Goal: Task Accomplishment & Management: Complete application form

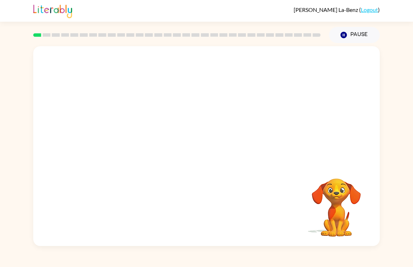
click at [370, 9] on link "Logout" at bounding box center [369, 9] width 17 height 7
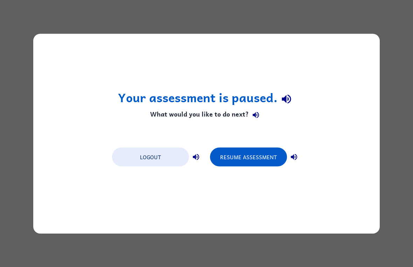
click at [169, 158] on button "Logout" at bounding box center [150, 156] width 77 height 19
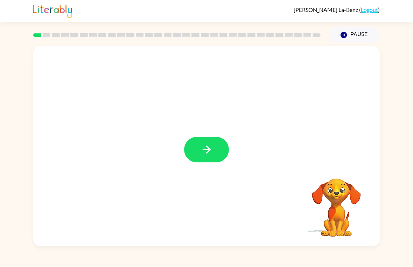
click at [203, 150] on icon "button" at bounding box center [206, 150] width 8 height 8
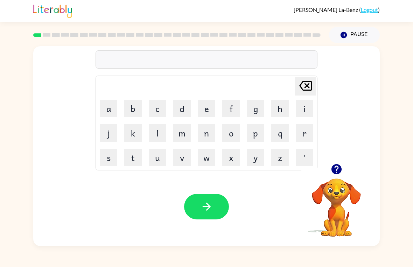
click at [255, 110] on button "g" at bounding box center [255, 108] width 17 height 17
click at [106, 105] on button "a" at bounding box center [108, 108] width 17 height 17
click at [257, 133] on button "p" at bounding box center [255, 132] width 17 height 17
click at [211, 209] on icon "button" at bounding box center [206, 206] width 12 height 12
click at [256, 133] on button "p" at bounding box center [255, 132] width 17 height 17
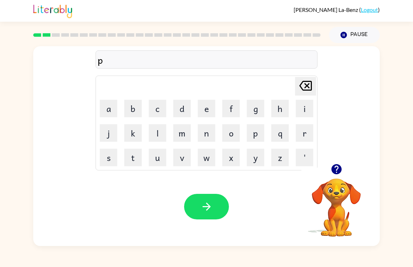
click at [233, 135] on button "o" at bounding box center [230, 132] width 17 height 17
click at [216, 209] on button "button" at bounding box center [206, 207] width 45 height 26
click at [183, 135] on button "m" at bounding box center [181, 132] width 17 height 17
click at [110, 108] on button "a" at bounding box center [108, 108] width 17 height 17
click at [183, 107] on button "d" at bounding box center [181, 108] width 17 height 17
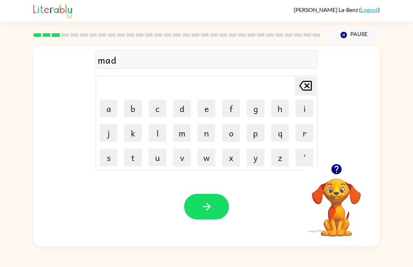
click at [307, 85] on icon "Delete Delete last character input" at bounding box center [305, 85] width 17 height 17
click at [229, 132] on button "o" at bounding box center [230, 132] width 17 height 17
click at [134, 111] on button "b" at bounding box center [132, 108] width 17 height 17
click at [183, 110] on button "d" at bounding box center [181, 108] width 17 height 17
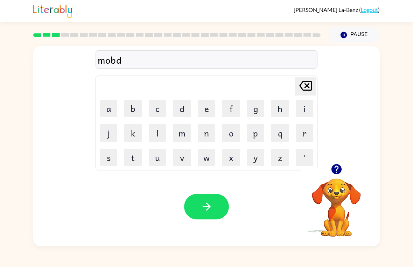
click at [307, 84] on icon "Delete Delete last character input" at bounding box center [305, 85] width 17 height 17
click at [306, 84] on icon "Delete Delete last character input" at bounding box center [305, 85] width 17 height 17
click at [184, 105] on button "d" at bounding box center [181, 108] width 17 height 17
click at [216, 208] on button "button" at bounding box center [206, 207] width 45 height 26
click at [161, 110] on button "c" at bounding box center [157, 108] width 17 height 17
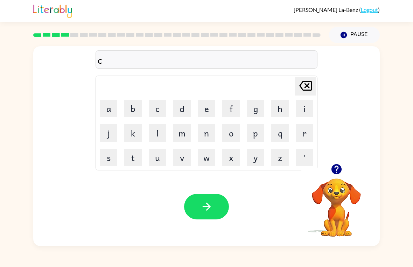
click at [307, 132] on button "r" at bounding box center [304, 132] width 17 height 17
click at [255, 132] on button "p" at bounding box center [255, 132] width 17 height 17
click at [210, 208] on icon "button" at bounding box center [206, 206] width 12 height 12
click at [231, 107] on button "f" at bounding box center [230, 108] width 17 height 17
click at [159, 132] on button "l" at bounding box center [157, 132] width 17 height 17
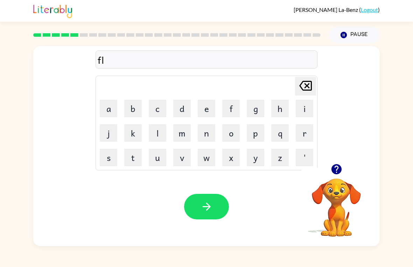
click at [303, 112] on button "i" at bounding box center [304, 108] width 17 height 17
click at [132, 136] on button "k" at bounding box center [132, 132] width 17 height 17
click at [212, 205] on icon "button" at bounding box center [206, 206] width 12 height 12
click at [112, 105] on button "a" at bounding box center [108, 108] width 17 height 17
click at [182, 133] on button "m" at bounding box center [181, 132] width 17 height 17
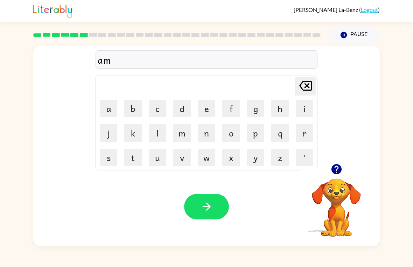
click at [206, 111] on button "e" at bounding box center [206, 108] width 17 height 17
click at [206, 196] on button "button" at bounding box center [206, 207] width 45 height 26
click at [107, 156] on button "s" at bounding box center [108, 157] width 17 height 17
click at [134, 128] on button "k" at bounding box center [132, 132] width 17 height 17
click at [306, 127] on button "r" at bounding box center [304, 132] width 17 height 17
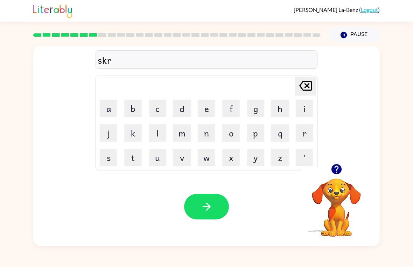
click at [310, 101] on button "i" at bounding box center [304, 108] width 17 height 17
click at [135, 104] on button "b" at bounding box center [132, 108] width 17 height 17
click at [156, 134] on button "l" at bounding box center [157, 132] width 17 height 17
click at [305, 84] on icon at bounding box center [305, 86] width 13 height 10
click at [231, 132] on button "o" at bounding box center [230, 132] width 17 height 17
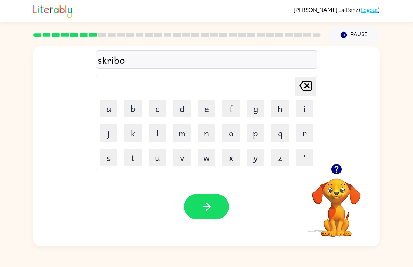
click at [156, 127] on button "l" at bounding box center [157, 132] width 17 height 17
click at [161, 128] on button "l" at bounding box center [157, 132] width 17 height 17
click at [214, 201] on button "button" at bounding box center [206, 207] width 45 height 26
click at [207, 161] on button "w" at bounding box center [206, 157] width 17 height 17
click at [305, 108] on button "i" at bounding box center [304, 108] width 17 height 17
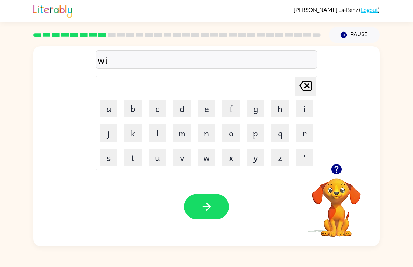
click at [110, 159] on button "s" at bounding box center [108, 157] width 17 height 17
click at [283, 109] on button "h" at bounding box center [279, 108] width 17 height 17
click at [212, 211] on icon "button" at bounding box center [206, 206] width 12 height 12
click at [160, 106] on button "c" at bounding box center [157, 108] width 17 height 17
click at [234, 133] on button "o" at bounding box center [230, 132] width 17 height 17
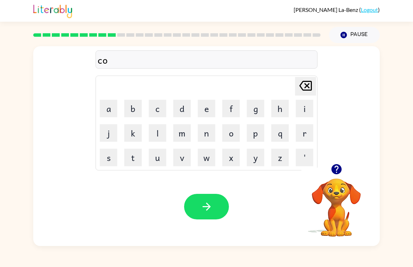
click at [258, 162] on button "y" at bounding box center [255, 157] width 17 height 17
click at [226, 131] on button "o" at bounding box center [230, 132] width 17 height 17
click at [159, 131] on button "l" at bounding box center [157, 132] width 17 height 17
click at [164, 129] on button "l" at bounding box center [157, 132] width 17 height 17
click at [213, 206] on button "button" at bounding box center [206, 207] width 45 height 26
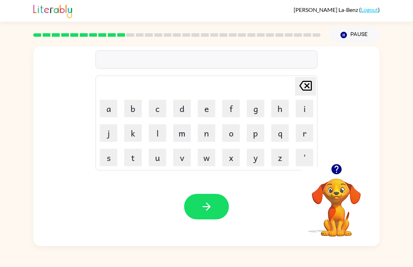
click at [156, 129] on button "l" at bounding box center [157, 132] width 17 height 17
click at [311, 78] on icon "Delete Delete last character input" at bounding box center [305, 85] width 17 height 17
click at [130, 161] on button "t" at bounding box center [132, 157] width 17 height 17
click at [305, 87] on icon at bounding box center [305, 86] width 13 height 10
click at [131, 155] on button "t" at bounding box center [132, 157] width 17 height 17
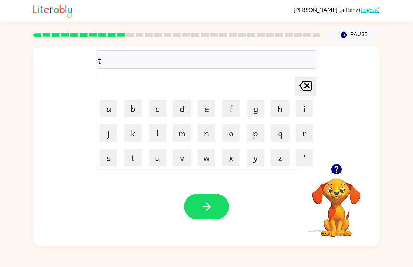
click at [283, 105] on button "h" at bounding box center [279, 108] width 17 height 17
click at [302, 104] on button "i" at bounding box center [304, 108] width 17 height 17
click at [207, 133] on button "n" at bounding box center [206, 132] width 17 height 17
click at [255, 108] on button "g" at bounding box center [255, 108] width 17 height 17
click at [218, 201] on button "button" at bounding box center [206, 207] width 45 height 26
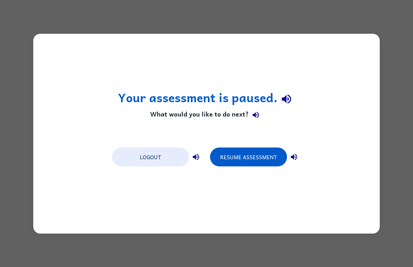
click at [252, 154] on button "Resume Assessment" at bounding box center [248, 156] width 77 height 19
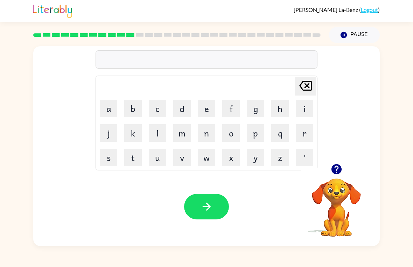
click at [108, 156] on button "s" at bounding box center [108, 157] width 17 height 17
click at [183, 132] on button "m" at bounding box center [181, 132] width 17 height 17
click at [230, 133] on button "o" at bounding box center [230, 132] width 17 height 17
click at [133, 134] on button "k" at bounding box center [132, 132] width 17 height 17
click at [305, 87] on icon "Delete Delete last character input" at bounding box center [305, 85] width 17 height 17
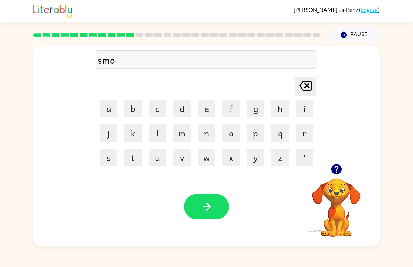
click at [164, 111] on button "c" at bounding box center [157, 108] width 17 height 17
click at [213, 212] on button "button" at bounding box center [206, 207] width 45 height 26
click at [184, 132] on button "m" at bounding box center [181, 132] width 17 height 17
click at [107, 108] on button "a" at bounding box center [108, 108] width 17 height 17
click at [109, 160] on button "s" at bounding box center [108, 157] width 17 height 17
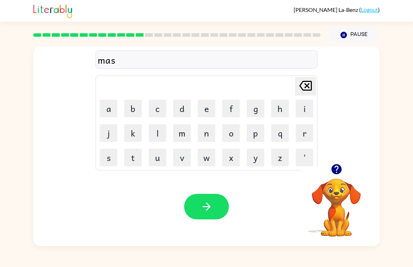
click at [134, 156] on button "t" at bounding box center [132, 157] width 17 height 17
click at [113, 109] on button "a" at bounding box center [108, 108] width 17 height 17
click at [129, 125] on button "k" at bounding box center [132, 132] width 17 height 17
click at [202, 210] on icon "button" at bounding box center [206, 206] width 12 height 12
click at [283, 108] on button "h" at bounding box center [279, 108] width 17 height 17
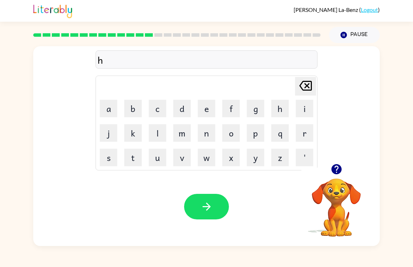
click at [206, 110] on button "e" at bounding box center [206, 108] width 17 height 17
click at [304, 83] on icon "Delete Delete last character input" at bounding box center [305, 85] width 17 height 17
click at [305, 105] on button "i" at bounding box center [304, 108] width 17 height 17
click at [156, 134] on button "l" at bounding box center [157, 132] width 17 height 17
click at [256, 136] on button "p" at bounding box center [255, 132] width 17 height 17
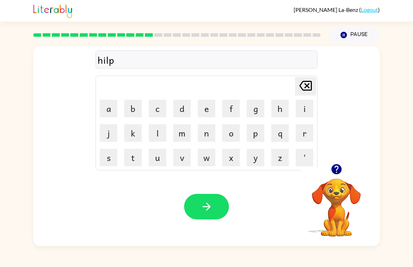
click at [154, 132] on button "l" at bounding box center [157, 132] width 17 height 17
click at [303, 107] on button "i" at bounding box center [304, 108] width 17 height 17
click at [108, 161] on button "s" at bounding box center [108, 157] width 17 height 17
click at [212, 208] on icon "button" at bounding box center [206, 206] width 12 height 12
click at [108, 164] on button "s" at bounding box center [108, 157] width 17 height 17
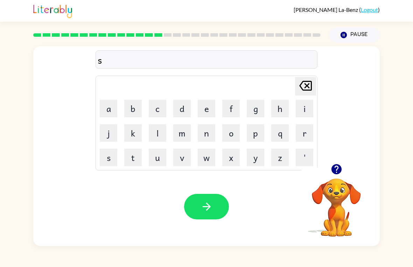
click at [130, 158] on button "t" at bounding box center [132, 157] width 17 height 17
click at [233, 135] on button "o" at bounding box center [230, 132] width 17 height 17
click at [233, 134] on button "o" at bounding box center [230, 132] width 17 height 17
click at [182, 108] on button "d" at bounding box center [181, 108] width 17 height 17
click at [304, 110] on button "i" at bounding box center [304, 108] width 17 height 17
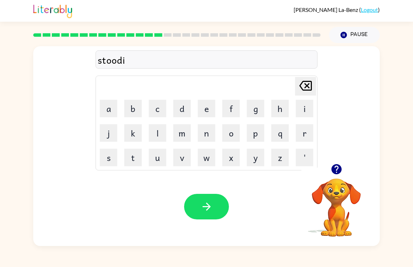
click at [134, 162] on button "t" at bounding box center [132, 157] width 17 height 17
click at [204, 206] on icon "button" at bounding box center [206, 206] width 12 height 12
click at [107, 160] on button "s" at bounding box center [108, 157] width 17 height 17
click at [131, 160] on button "t" at bounding box center [132, 157] width 17 height 17
click at [305, 134] on button "r" at bounding box center [304, 132] width 17 height 17
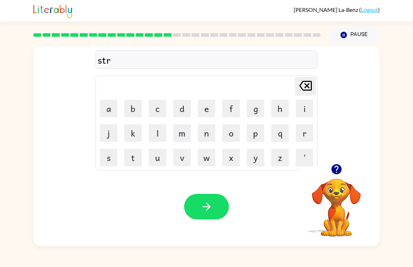
click at [305, 83] on icon "Delete Delete last character input" at bounding box center [305, 85] width 17 height 17
click at [310, 89] on icon "Delete Delete last character input" at bounding box center [305, 85] width 17 height 17
click at [107, 158] on button "s" at bounding box center [108, 157] width 17 height 17
click at [137, 158] on button "t" at bounding box center [132, 157] width 17 height 17
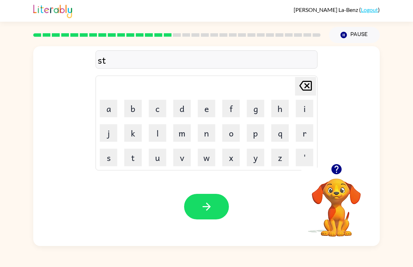
click at [233, 132] on button "o" at bounding box center [230, 132] width 17 height 17
click at [233, 131] on button "o" at bounding box center [230, 132] width 17 height 17
click at [303, 135] on button "r" at bounding box center [304, 132] width 17 height 17
click at [215, 200] on button "button" at bounding box center [206, 207] width 45 height 26
click at [158, 134] on button "l" at bounding box center [157, 132] width 17 height 17
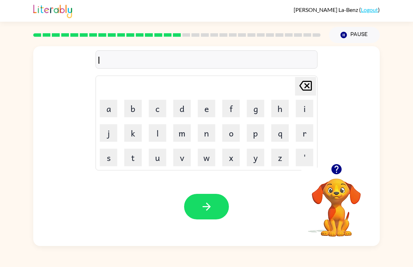
click at [306, 111] on button "i" at bounding box center [304, 108] width 17 height 17
click at [132, 161] on button "t" at bounding box center [132, 157] width 17 height 17
click at [221, 205] on button "button" at bounding box center [206, 207] width 45 height 26
click at [109, 161] on button "s" at bounding box center [108, 157] width 17 height 17
click at [210, 156] on button "w" at bounding box center [206, 157] width 17 height 17
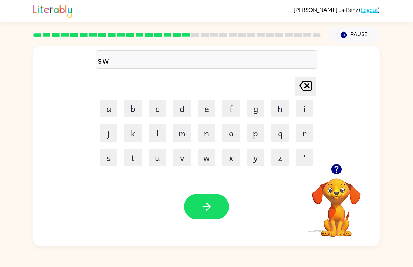
click at [305, 108] on button "i" at bounding box center [304, 108] width 17 height 17
click at [234, 110] on button "f" at bounding box center [230, 108] width 17 height 17
click at [132, 163] on button "t" at bounding box center [132, 157] width 17 height 17
click at [211, 207] on icon "button" at bounding box center [206, 206] width 12 height 12
click at [107, 160] on button "s" at bounding box center [108, 157] width 17 height 17
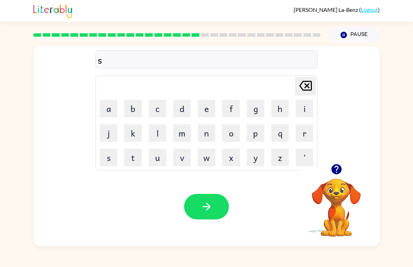
click at [278, 104] on button "h" at bounding box center [279, 108] width 17 height 17
click at [132, 157] on button "t" at bounding box center [132, 157] width 17 height 17
click at [213, 207] on button "button" at bounding box center [206, 207] width 45 height 26
click at [105, 135] on button "j" at bounding box center [108, 132] width 17 height 17
click at [229, 134] on button "o" at bounding box center [230, 132] width 17 height 17
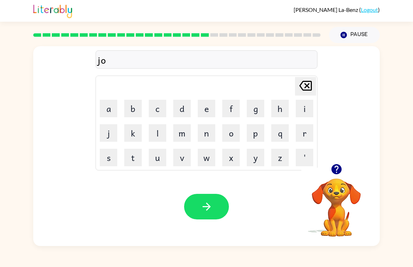
click at [234, 133] on button "o" at bounding box center [230, 132] width 17 height 17
click at [135, 109] on button "b" at bounding box center [132, 108] width 17 height 17
click at [218, 195] on button "button" at bounding box center [206, 207] width 45 height 26
click at [133, 107] on button "b" at bounding box center [132, 108] width 17 height 17
click at [231, 136] on button "o" at bounding box center [230, 132] width 17 height 17
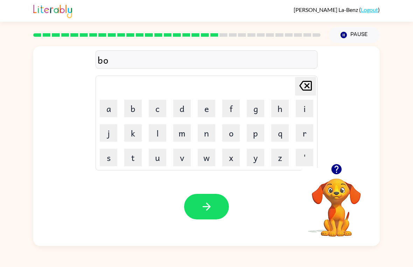
click at [232, 155] on button "x" at bounding box center [230, 157] width 17 height 17
click at [308, 108] on button "i" at bounding box center [304, 108] width 17 height 17
click at [303, 153] on button "'" at bounding box center [304, 157] width 17 height 17
click at [302, 88] on icon "Delete Delete last character input" at bounding box center [305, 85] width 17 height 17
click at [302, 87] on icon "Delete Delete last character input" at bounding box center [305, 85] width 17 height 17
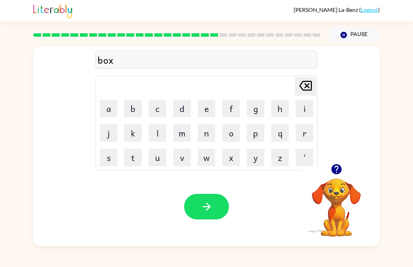
click at [309, 160] on button "'" at bounding box center [304, 157] width 17 height 17
click at [302, 111] on button "i" at bounding box center [304, 108] width 17 height 17
click at [111, 165] on button "s" at bounding box center [108, 157] width 17 height 17
click at [209, 210] on icon "button" at bounding box center [206, 206] width 12 height 12
click at [184, 108] on button "d" at bounding box center [181, 108] width 17 height 17
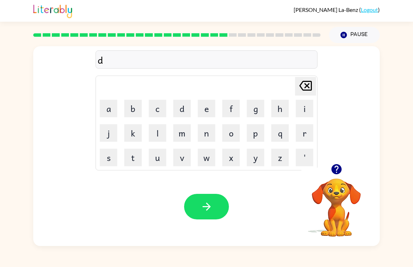
click at [302, 109] on button "i" at bounding box center [304, 108] width 17 height 17
click at [184, 155] on button "v" at bounding box center [181, 157] width 17 height 17
click at [203, 105] on button "e" at bounding box center [206, 108] width 17 height 17
click at [206, 208] on icon "button" at bounding box center [206, 206] width 12 height 12
click at [205, 208] on div at bounding box center [206, 207] width 45 height 26
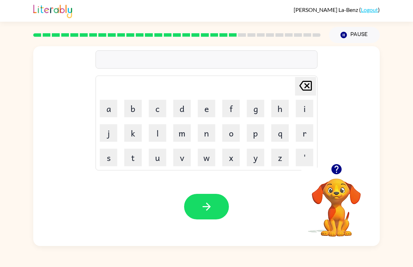
click at [306, 132] on button "r" at bounding box center [304, 132] width 17 height 17
click at [231, 136] on button "o" at bounding box center [230, 132] width 17 height 17
click at [129, 107] on button "b" at bounding box center [132, 108] width 17 height 17
click at [182, 112] on button "d" at bounding box center [181, 108] width 17 height 17
click at [305, 87] on icon at bounding box center [305, 86] width 13 height 10
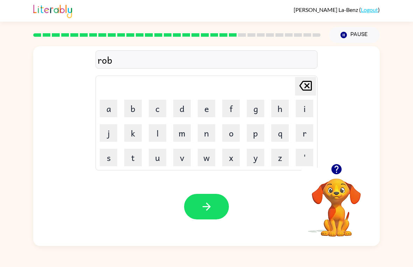
click at [305, 87] on icon at bounding box center [305, 86] width 13 height 10
click at [180, 115] on button "d" at bounding box center [181, 108] width 17 height 17
click at [202, 156] on button "w" at bounding box center [206, 157] width 17 height 17
click at [111, 104] on button "a" at bounding box center [108, 108] width 17 height 17
click at [254, 157] on button "y" at bounding box center [255, 157] width 17 height 17
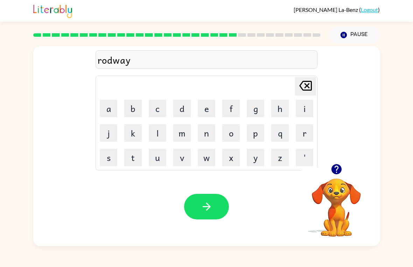
click at [219, 205] on button "button" at bounding box center [206, 207] width 45 height 26
click at [211, 210] on div at bounding box center [206, 207] width 45 height 26
click at [210, 212] on div at bounding box center [206, 207] width 45 height 26
click at [107, 160] on button "s" at bounding box center [108, 157] width 17 height 17
click at [280, 106] on button "h" at bounding box center [279, 108] width 17 height 17
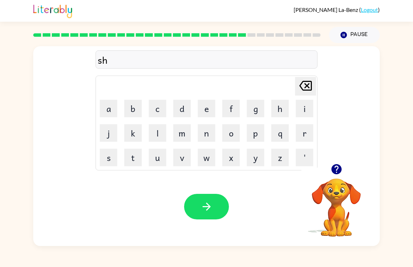
click at [303, 111] on button "i" at bounding box center [304, 108] width 17 height 17
click at [181, 157] on button "v" at bounding box center [181, 157] width 17 height 17
click at [302, 134] on button "r" at bounding box center [304, 132] width 17 height 17
click at [213, 211] on button "button" at bounding box center [206, 207] width 45 height 26
click at [191, 213] on div at bounding box center [206, 207] width 45 height 26
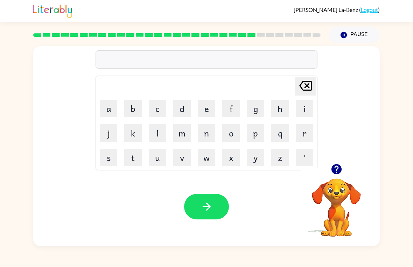
click at [110, 159] on button "s" at bounding box center [108, 157] width 17 height 17
click at [279, 107] on button "h" at bounding box center [279, 108] width 17 height 17
click at [108, 108] on button "a" at bounding box center [108, 108] width 17 height 17
click at [135, 129] on button "k" at bounding box center [132, 132] width 17 height 17
click at [204, 205] on icon "button" at bounding box center [206, 206] width 12 height 12
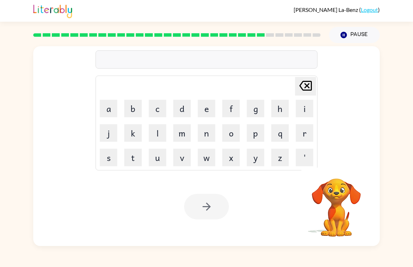
click at [110, 156] on button "s" at bounding box center [108, 157] width 17 height 17
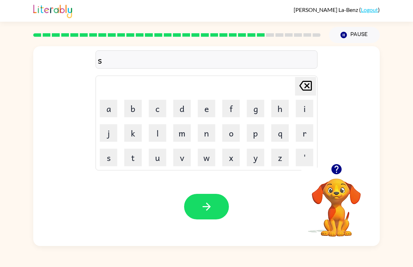
click at [208, 129] on button "n" at bounding box center [206, 132] width 17 height 17
click at [158, 130] on button "l" at bounding box center [157, 132] width 17 height 17
click at [300, 105] on button "i" at bounding box center [304, 108] width 17 height 17
click at [130, 163] on button "t" at bounding box center [132, 157] width 17 height 17
click at [207, 209] on icon "button" at bounding box center [206, 206] width 12 height 12
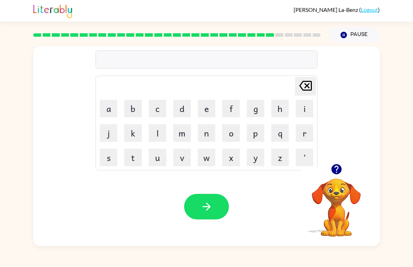
click at [302, 132] on button "r" at bounding box center [304, 132] width 17 height 17
click at [112, 112] on button "a" at bounding box center [108, 108] width 17 height 17
click at [135, 130] on button "k" at bounding box center [132, 132] width 17 height 17
click at [210, 102] on button "e" at bounding box center [206, 108] width 17 height 17
click at [215, 205] on button "button" at bounding box center [206, 207] width 45 height 26
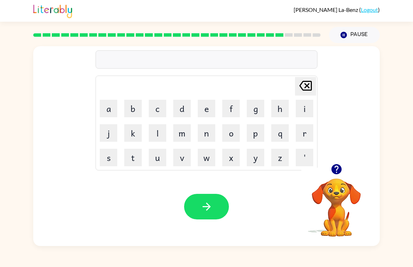
click at [131, 107] on button "b" at bounding box center [132, 108] width 17 height 17
click at [209, 107] on button "e" at bounding box center [206, 108] width 17 height 17
click at [204, 108] on button "e" at bounding box center [206, 108] width 17 height 17
click at [188, 111] on button "d" at bounding box center [181, 108] width 17 height 17
click at [207, 199] on button "button" at bounding box center [206, 207] width 45 height 26
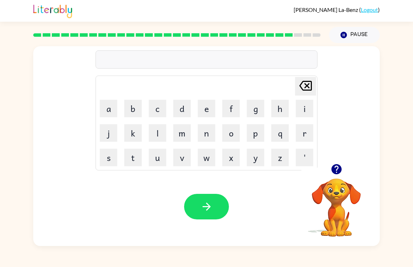
click at [132, 158] on button "t" at bounding box center [132, 157] width 17 height 17
click at [278, 106] on button "h" at bounding box center [279, 108] width 17 height 17
click at [104, 103] on button "a" at bounding box center [108, 108] width 17 height 17
click at [131, 154] on button "t" at bounding box center [132, 157] width 17 height 17
click at [209, 211] on icon "button" at bounding box center [206, 206] width 12 height 12
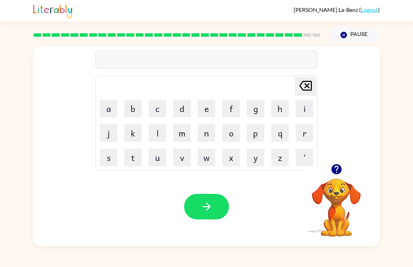
click at [103, 155] on button "s" at bounding box center [108, 157] width 17 height 17
click at [151, 133] on button "l" at bounding box center [157, 132] width 17 height 17
click at [312, 105] on button "i" at bounding box center [304, 108] width 17 height 17
click at [161, 131] on button "l" at bounding box center [157, 132] width 17 height 17
click at [125, 130] on button "k" at bounding box center [132, 132] width 17 height 17
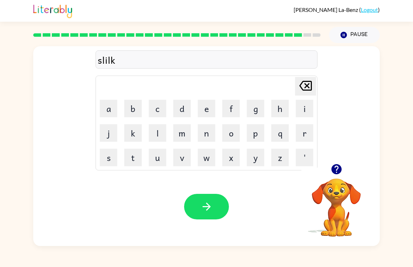
click at [208, 202] on icon "button" at bounding box center [206, 206] width 12 height 12
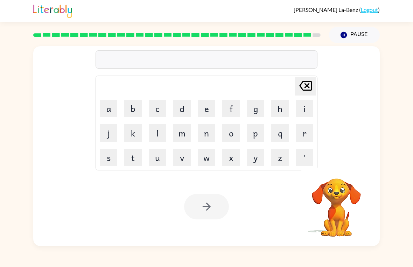
click at [304, 130] on button "r" at bounding box center [304, 132] width 17 height 17
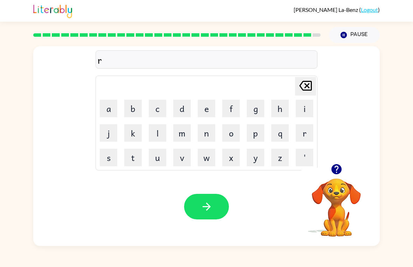
click at [228, 136] on button "o" at bounding box center [230, 132] width 17 height 17
click at [154, 131] on button "l" at bounding box center [157, 132] width 17 height 17
click at [210, 210] on icon "button" at bounding box center [206, 206] width 12 height 12
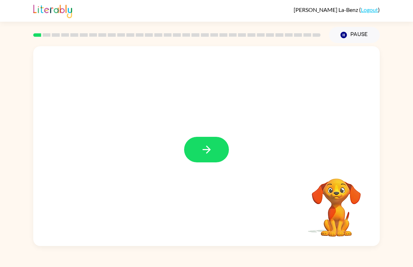
click at [211, 151] on icon "button" at bounding box center [206, 149] width 12 height 12
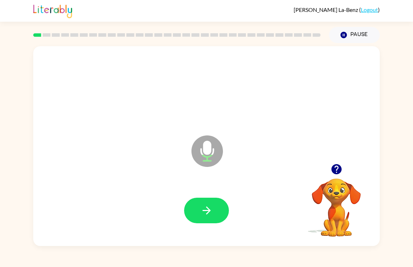
click at [206, 209] on icon "button" at bounding box center [206, 210] width 12 height 12
click at [209, 199] on button "button" at bounding box center [206, 211] width 45 height 26
click at [211, 210] on icon "button" at bounding box center [206, 210] width 12 height 12
click at [348, 36] on button "Pause Pause" at bounding box center [354, 35] width 51 height 16
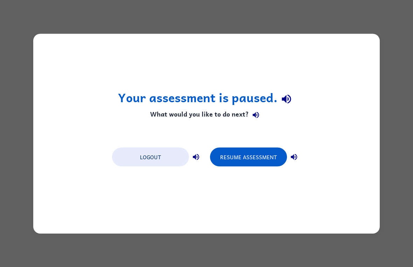
click at [237, 154] on button "Resume Assessment" at bounding box center [248, 156] width 77 height 19
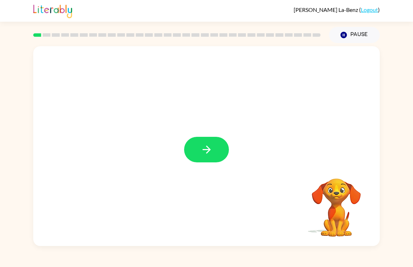
click at [207, 149] on icon "button" at bounding box center [206, 149] width 12 height 12
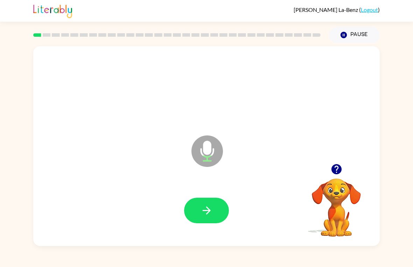
click at [210, 210] on icon "button" at bounding box center [206, 210] width 12 height 12
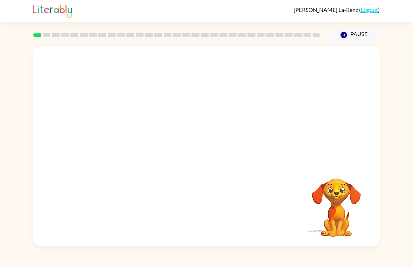
click at [371, 10] on link "Logout" at bounding box center [369, 9] width 17 height 7
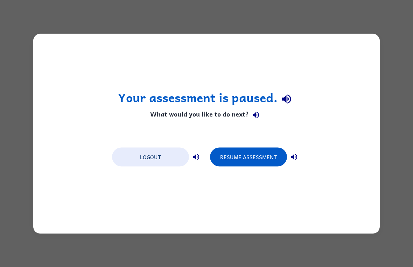
click at [250, 158] on button "Resume Assessment" at bounding box center [248, 156] width 77 height 19
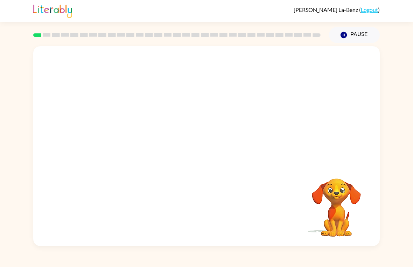
click at [354, 38] on button "Pause Pause" at bounding box center [354, 35] width 51 height 16
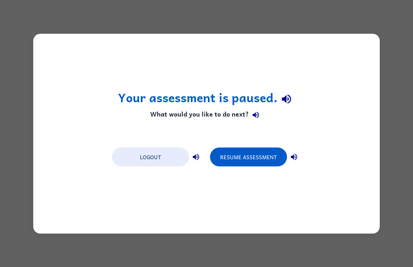
click at [148, 159] on button "Logout" at bounding box center [150, 156] width 77 height 19
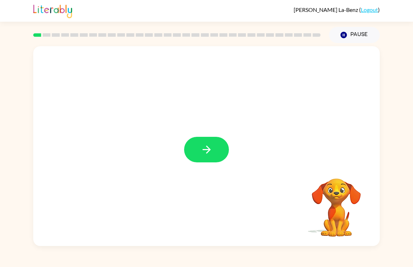
click at [206, 147] on icon "button" at bounding box center [206, 149] width 12 height 12
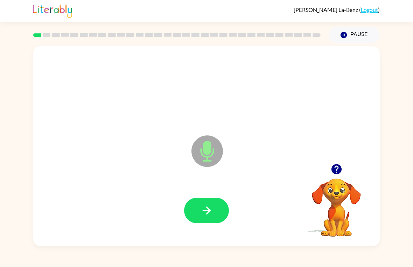
click at [210, 209] on icon "button" at bounding box center [206, 210] width 12 height 12
click at [209, 205] on icon "button" at bounding box center [206, 210] width 12 height 12
click at [210, 211] on icon "button" at bounding box center [206, 210] width 8 height 8
click at [203, 208] on icon "button" at bounding box center [206, 210] width 12 height 12
click at [207, 210] on icon "button" at bounding box center [206, 210] width 12 height 12
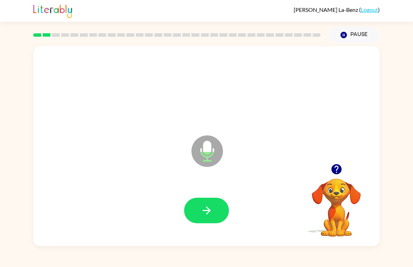
click at [204, 216] on icon "button" at bounding box center [206, 210] width 12 height 12
click at [205, 212] on icon "button" at bounding box center [206, 210] width 12 height 12
click at [209, 207] on icon "button" at bounding box center [206, 210] width 12 height 12
click at [202, 210] on icon "button" at bounding box center [206, 210] width 12 height 12
click at [201, 213] on icon "button" at bounding box center [206, 210] width 12 height 12
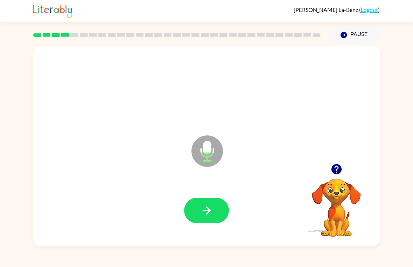
click at [206, 206] on icon "button" at bounding box center [206, 210] width 12 height 12
click at [205, 213] on icon "button" at bounding box center [206, 210] width 12 height 12
click at [329, 167] on button "button" at bounding box center [336, 169] width 18 height 18
click at [203, 219] on button "button" at bounding box center [206, 211] width 45 height 26
click at [207, 217] on icon "button" at bounding box center [206, 210] width 12 height 12
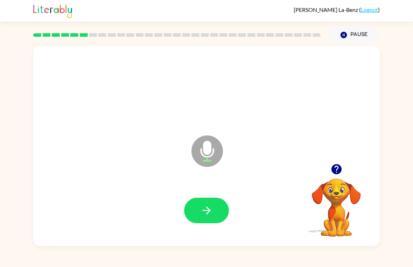
click at [210, 211] on icon "button" at bounding box center [206, 210] width 8 height 8
click at [208, 216] on icon "button" at bounding box center [206, 210] width 12 height 12
click at [206, 212] on icon "button" at bounding box center [206, 210] width 12 height 12
click at [202, 211] on icon "button" at bounding box center [206, 210] width 12 height 12
click at [204, 210] on icon "button" at bounding box center [206, 210] width 8 height 8
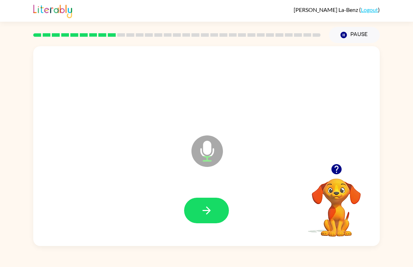
click at [196, 212] on button "button" at bounding box center [206, 211] width 45 height 26
click at [205, 205] on icon "button" at bounding box center [206, 210] width 12 height 12
click at [200, 217] on button "button" at bounding box center [206, 211] width 45 height 26
click at [221, 206] on button "button" at bounding box center [206, 211] width 45 height 26
click at [206, 212] on icon "button" at bounding box center [206, 210] width 12 height 12
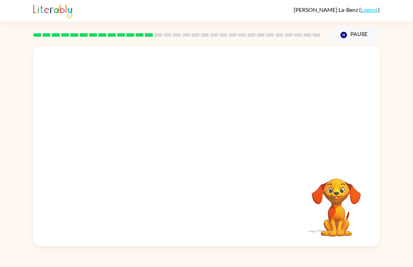
click at [325, 217] on video "Your browser must support playing .mp4 files to use Literably. Please try using…" at bounding box center [336, 203] width 70 height 70
click at [336, 226] on video "Your browser must support playing .mp4 files to use Literably. Please try using…" at bounding box center [336, 203] width 70 height 70
click at [363, 33] on button "Pause Pause" at bounding box center [354, 35] width 51 height 16
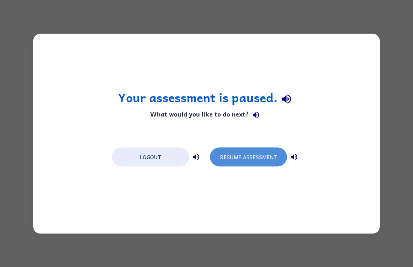
click at [266, 152] on button "Resume Assessment" at bounding box center [248, 156] width 77 height 19
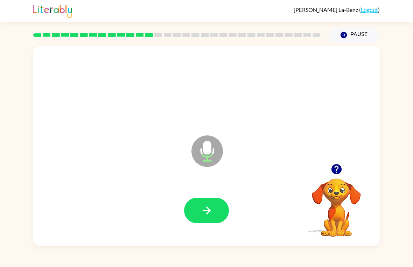
click at [207, 214] on icon "button" at bounding box center [206, 210] width 12 height 12
click at [208, 216] on icon "button" at bounding box center [206, 210] width 12 height 12
click at [205, 206] on icon "button" at bounding box center [206, 210] width 12 height 12
click at [208, 212] on icon "button" at bounding box center [206, 210] width 8 height 8
click at [216, 211] on button "button" at bounding box center [206, 211] width 45 height 26
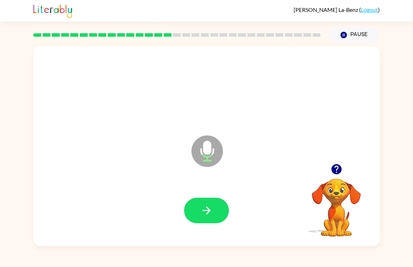
click at [208, 211] on icon "button" at bounding box center [206, 210] width 12 height 12
click at [216, 223] on button "button" at bounding box center [206, 211] width 45 height 26
click at [206, 223] on button "button" at bounding box center [206, 211] width 45 height 26
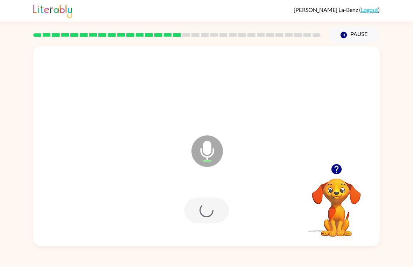
click at [210, 208] on div at bounding box center [206, 211] width 45 height 26
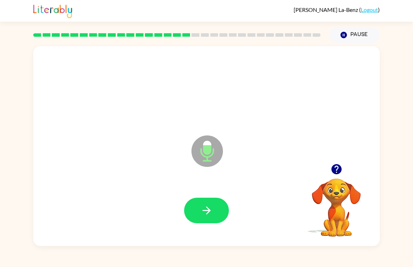
click at [205, 220] on button "button" at bounding box center [206, 211] width 45 height 26
click at [206, 216] on icon "button" at bounding box center [206, 210] width 12 height 12
click at [204, 206] on icon "button" at bounding box center [206, 210] width 12 height 12
click at [205, 216] on icon "button" at bounding box center [206, 210] width 12 height 12
click at [198, 211] on button "button" at bounding box center [206, 211] width 45 height 26
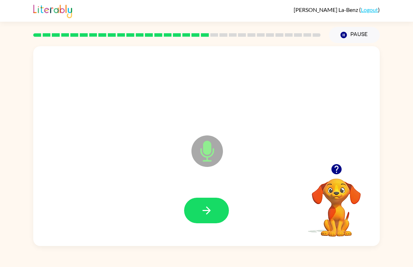
click at [206, 211] on icon "button" at bounding box center [206, 210] width 8 height 8
click at [216, 214] on button "button" at bounding box center [206, 211] width 45 height 26
click at [214, 207] on button "button" at bounding box center [206, 211] width 45 height 26
click at [198, 210] on button "button" at bounding box center [206, 211] width 45 height 26
click at [213, 210] on button "button" at bounding box center [206, 211] width 45 height 26
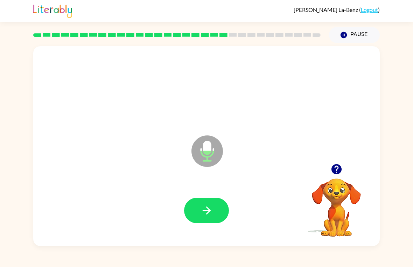
click at [203, 209] on icon "button" at bounding box center [206, 210] width 12 height 12
click at [203, 207] on icon "button" at bounding box center [206, 210] width 12 height 12
click at [209, 212] on icon "button" at bounding box center [206, 210] width 8 height 8
click at [212, 216] on icon "button" at bounding box center [206, 210] width 12 height 12
click at [203, 211] on icon "button" at bounding box center [206, 210] width 8 height 8
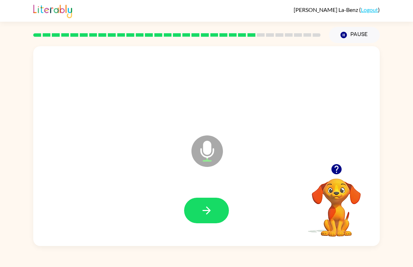
click at [205, 216] on icon "button" at bounding box center [206, 210] width 12 height 12
click at [210, 209] on icon "button" at bounding box center [206, 210] width 12 height 12
click at [199, 214] on button "button" at bounding box center [206, 211] width 45 height 26
click at [211, 208] on icon "button" at bounding box center [206, 210] width 12 height 12
click at [204, 200] on button "button" at bounding box center [206, 211] width 45 height 26
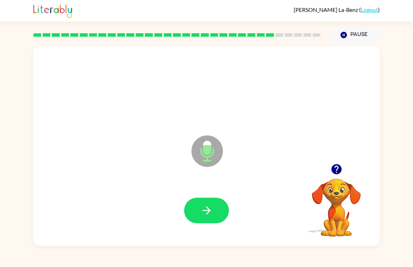
click at [208, 210] on icon "button" at bounding box center [206, 210] width 8 height 8
click at [210, 211] on icon "button" at bounding box center [206, 210] width 8 height 8
click at [339, 170] on icon "button" at bounding box center [336, 169] width 10 height 10
click at [208, 204] on icon "button" at bounding box center [206, 210] width 12 height 12
click at [206, 213] on icon "button" at bounding box center [206, 210] width 12 height 12
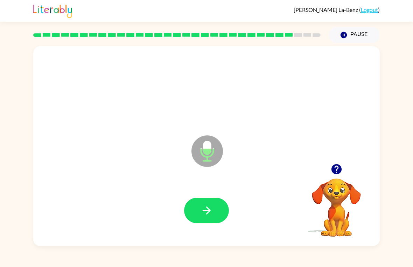
click at [337, 169] on icon "button" at bounding box center [336, 169] width 12 height 12
click at [339, 172] on icon "button" at bounding box center [336, 169] width 10 height 10
click at [206, 214] on icon "button" at bounding box center [206, 210] width 12 height 12
click at [205, 209] on icon "button" at bounding box center [206, 210] width 12 height 12
click at [209, 211] on icon "button" at bounding box center [206, 210] width 12 height 12
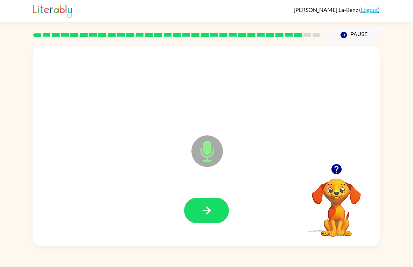
click at [204, 210] on icon "button" at bounding box center [206, 210] width 8 height 8
click at [213, 214] on button "button" at bounding box center [206, 211] width 45 height 26
click at [203, 210] on icon "button" at bounding box center [206, 210] width 8 height 8
